Goal: Obtain resource: Obtain resource

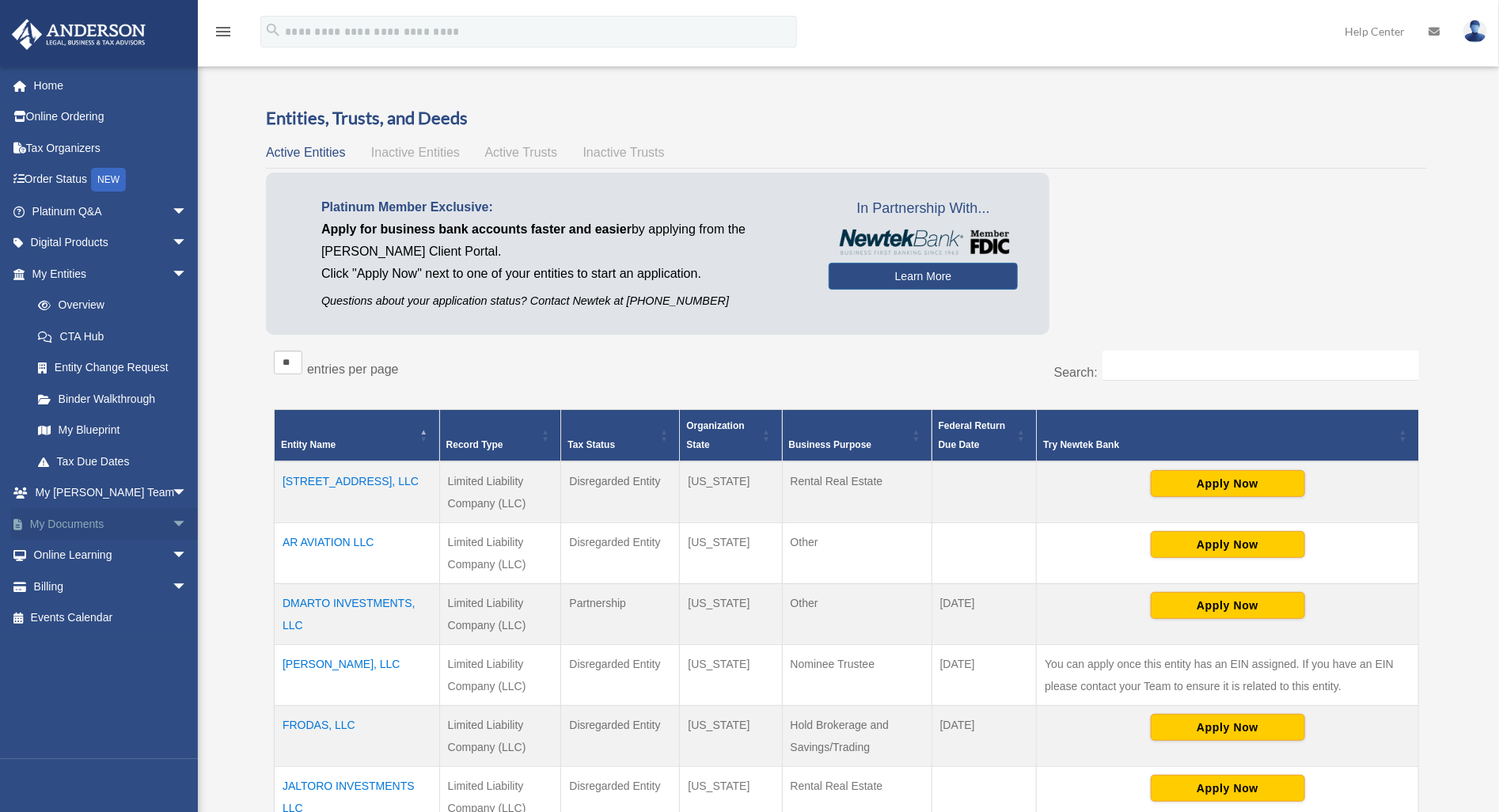
click at [112, 522] on link "My Documents arrow_drop_down" at bounding box center [111, 524] width 200 height 32
click at [172, 524] on span "arrow_drop_down" at bounding box center [188, 524] width 32 height 33
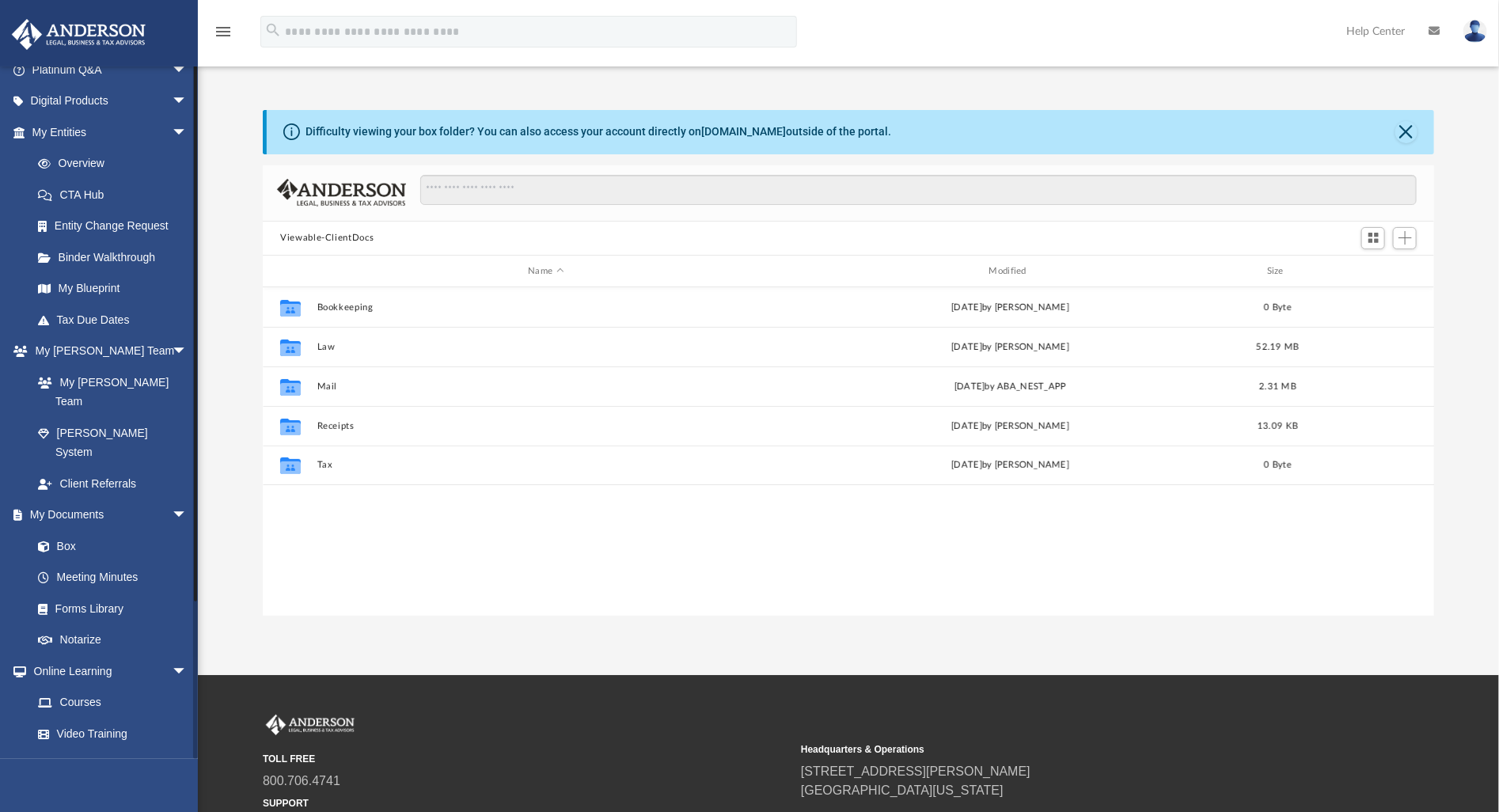
scroll to position [191, 0]
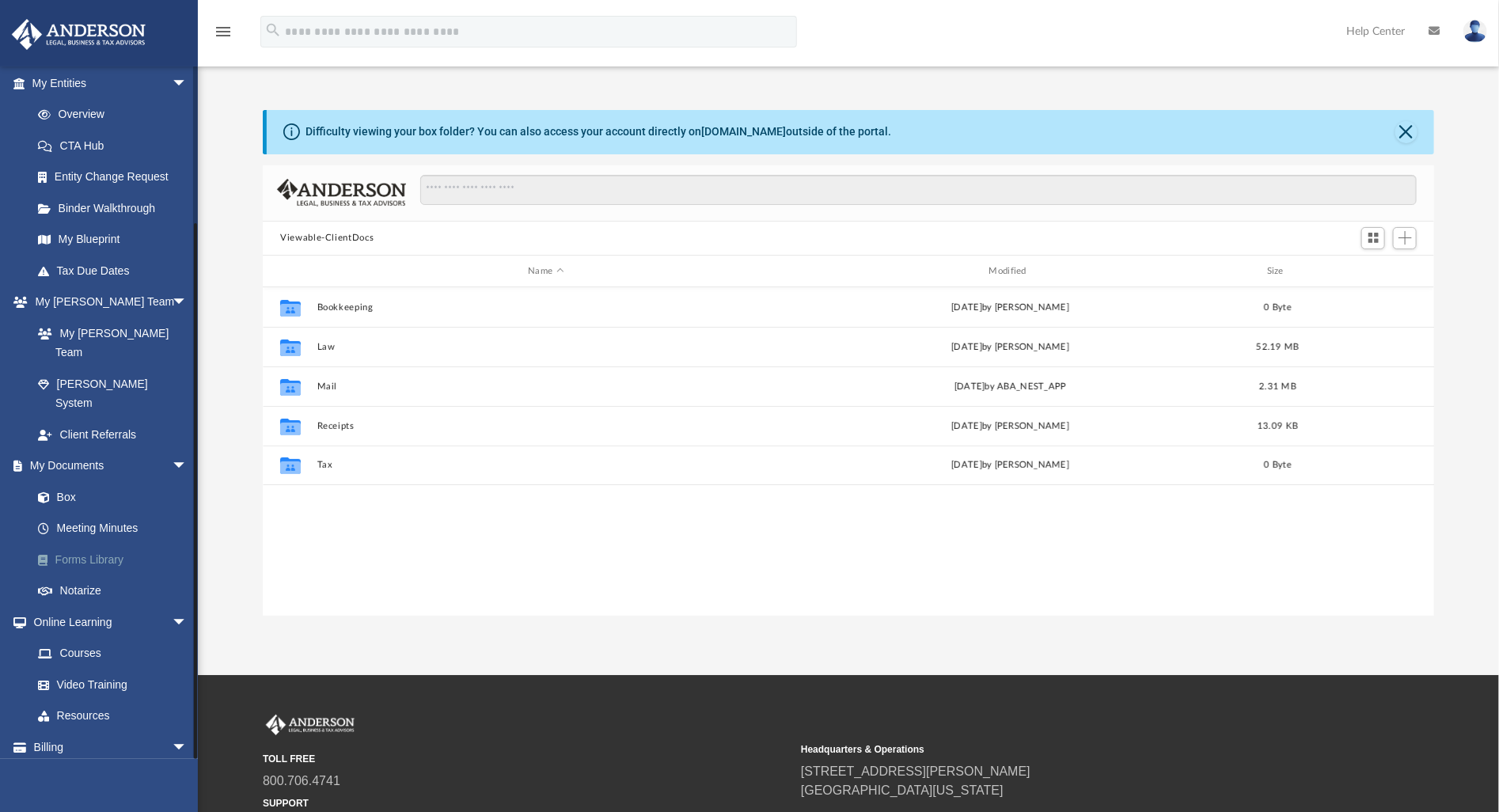
click at [99, 544] on link "Forms Library" at bounding box center [116, 559] width 189 height 32
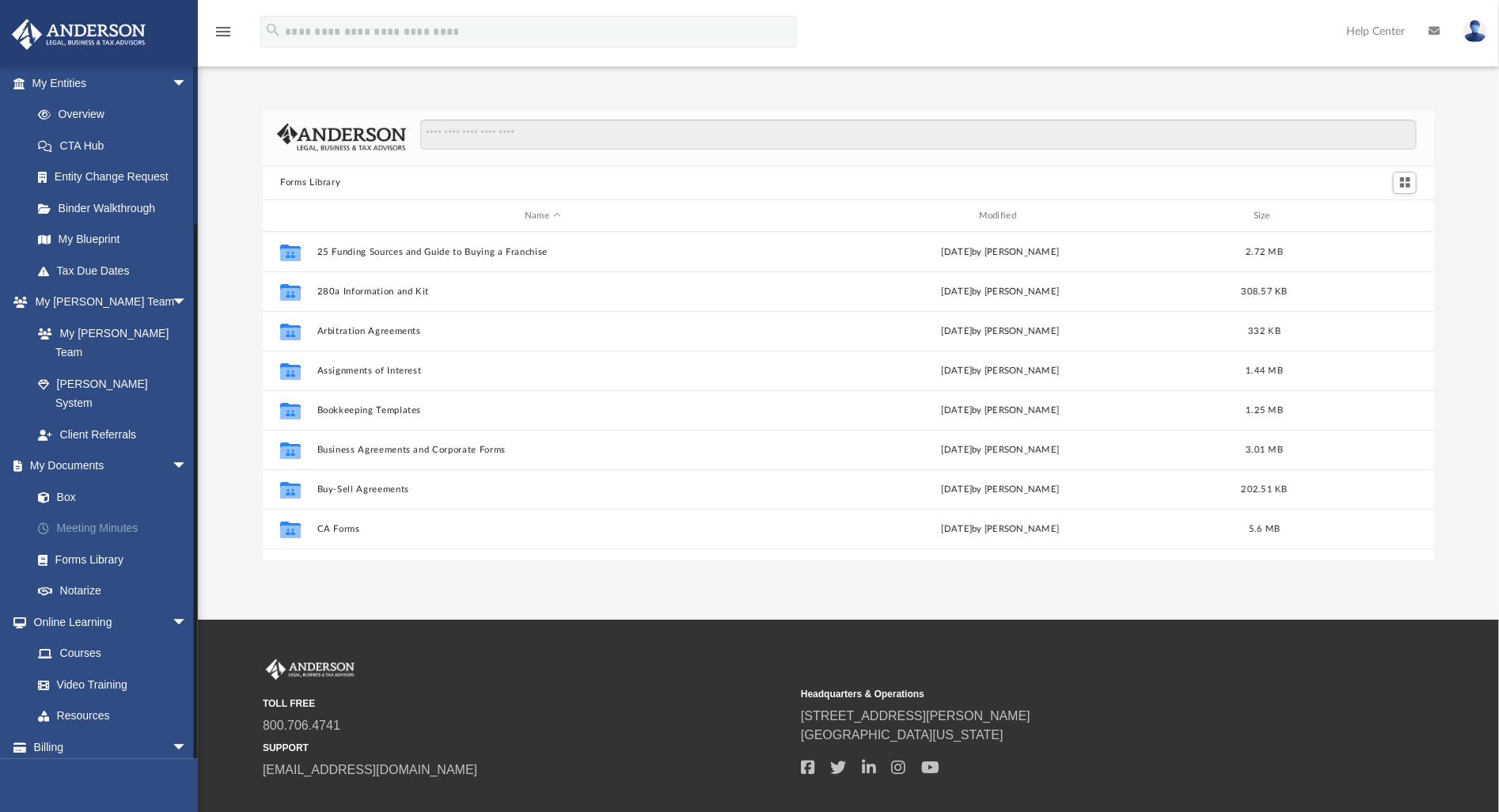
scroll to position [346, 1158]
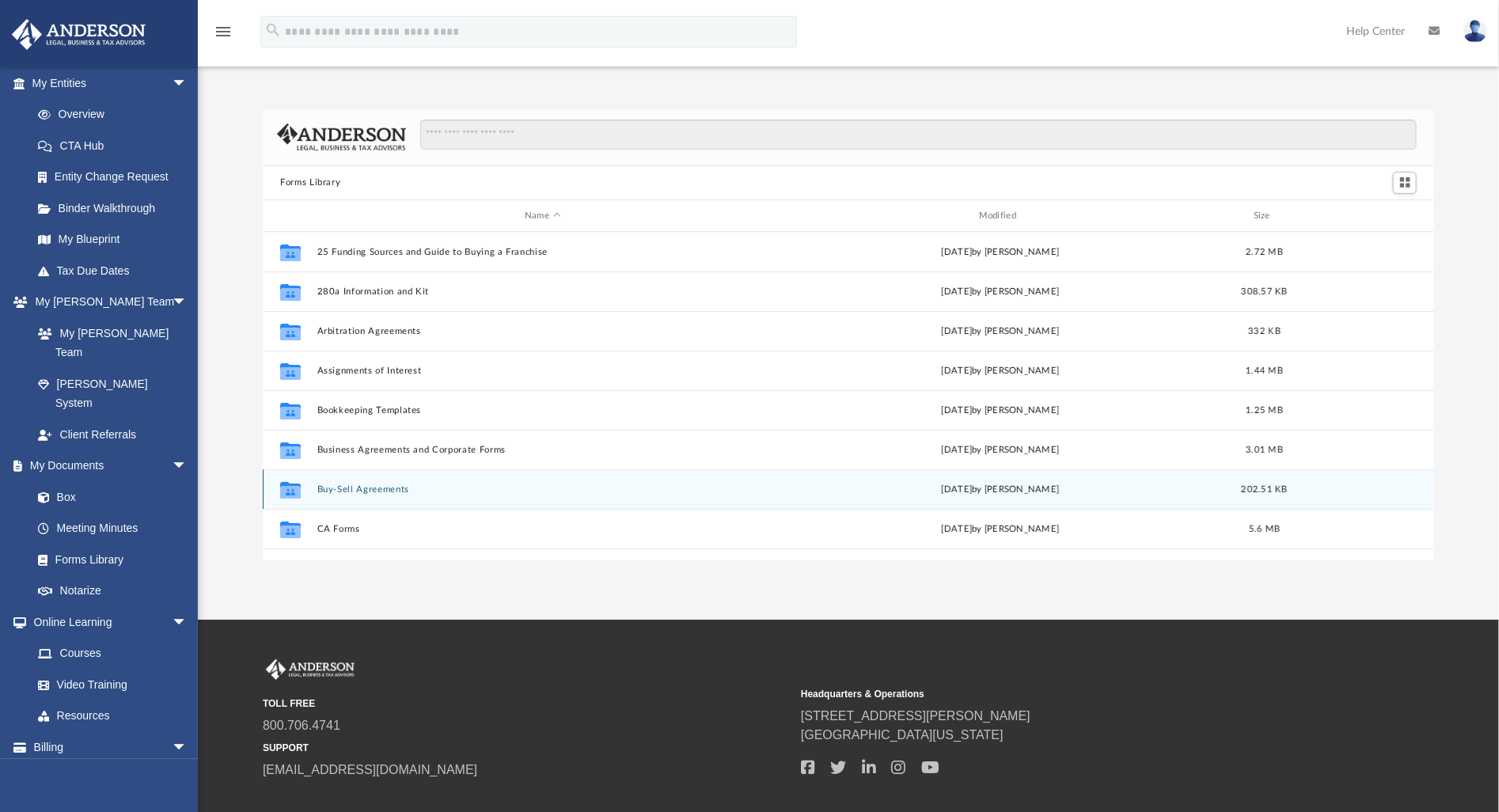
click at [394, 485] on button "Buy-Sell Agreements" at bounding box center [543, 489] width 451 height 10
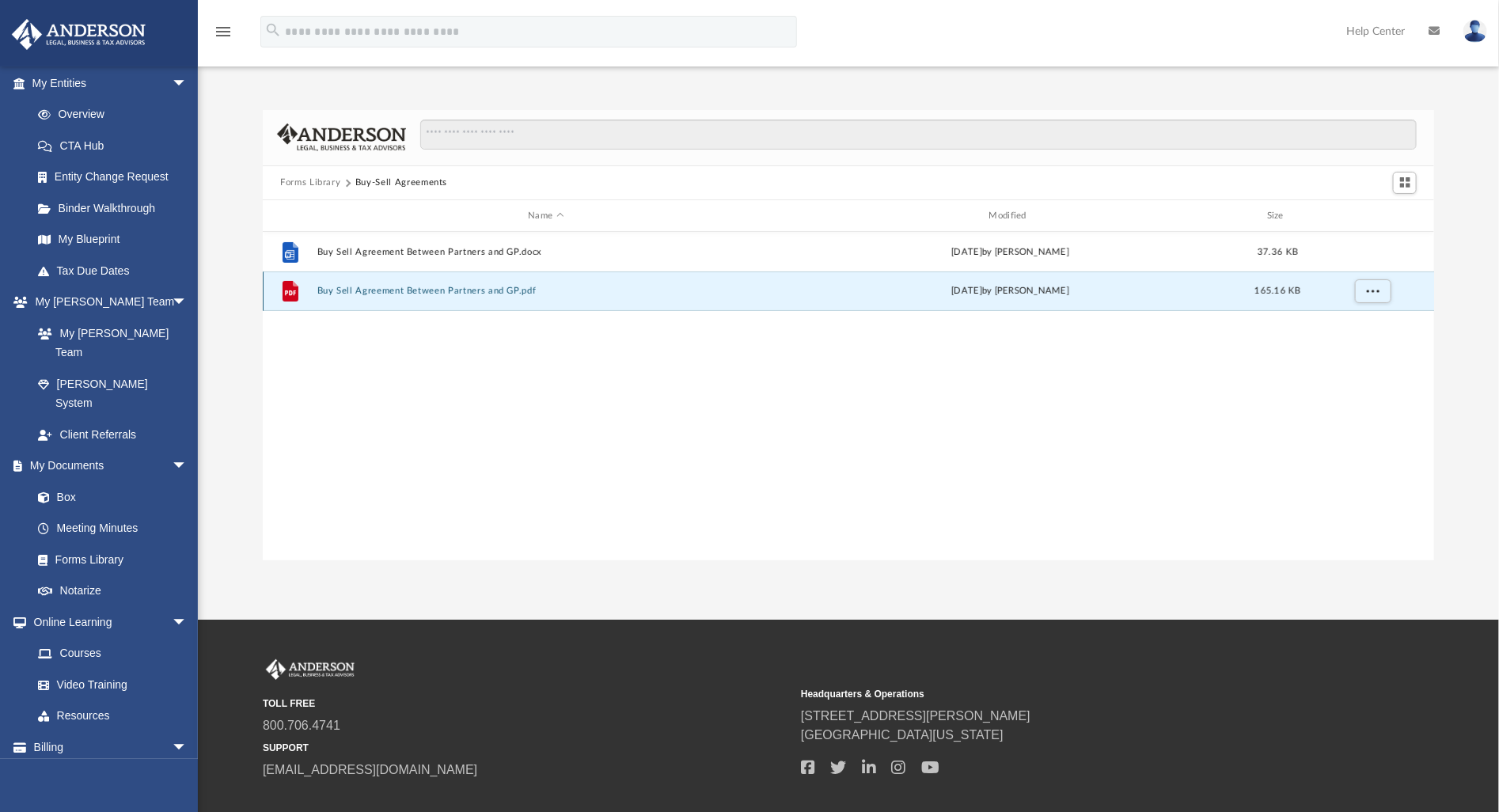
click at [448, 286] on button "Buy Sell Agreement Between Partners and GP.pdf" at bounding box center [546, 291] width 457 height 10
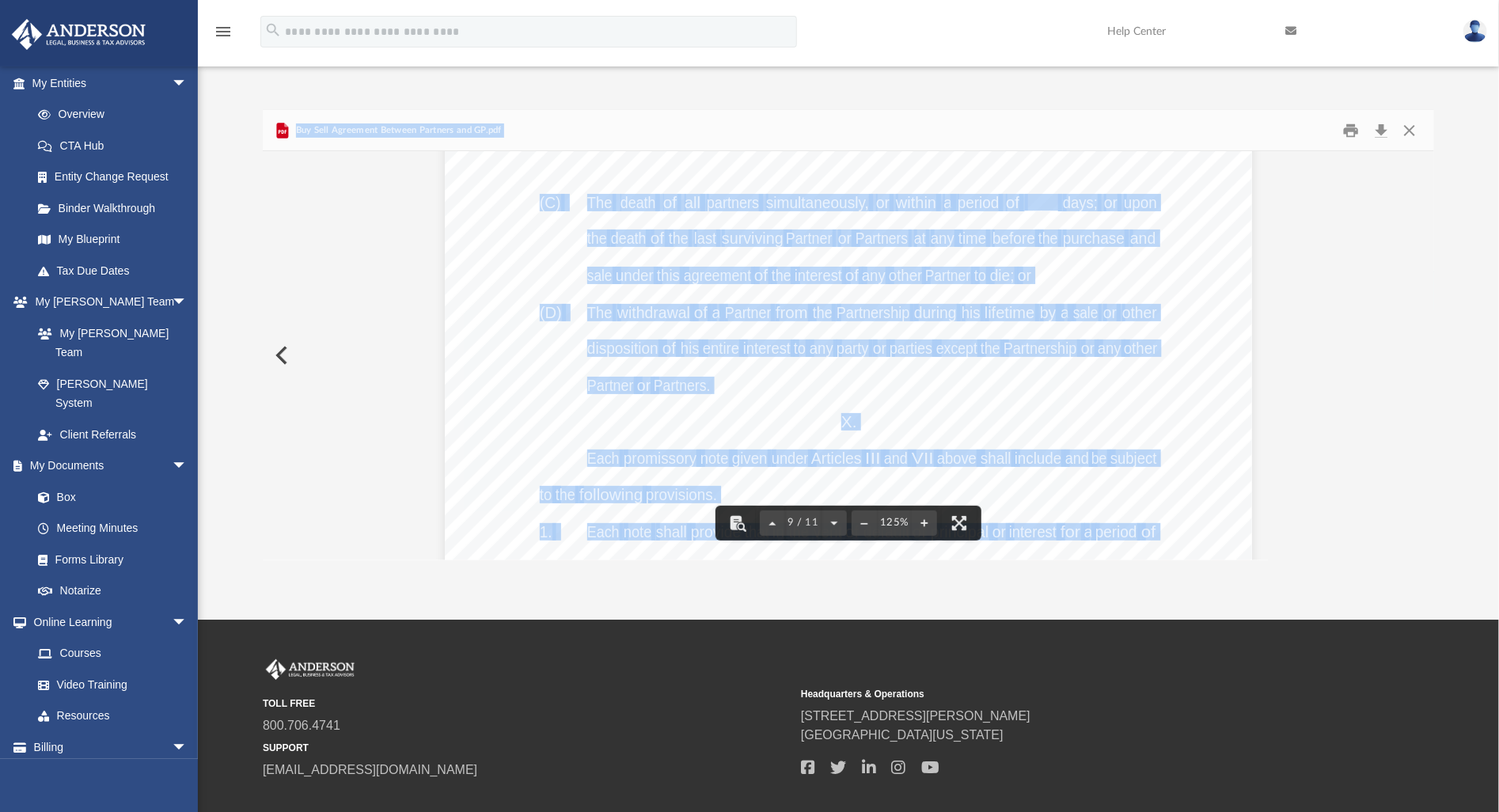
scroll to position [8635, 0]
